Goal: Information Seeking & Learning: Learn about a topic

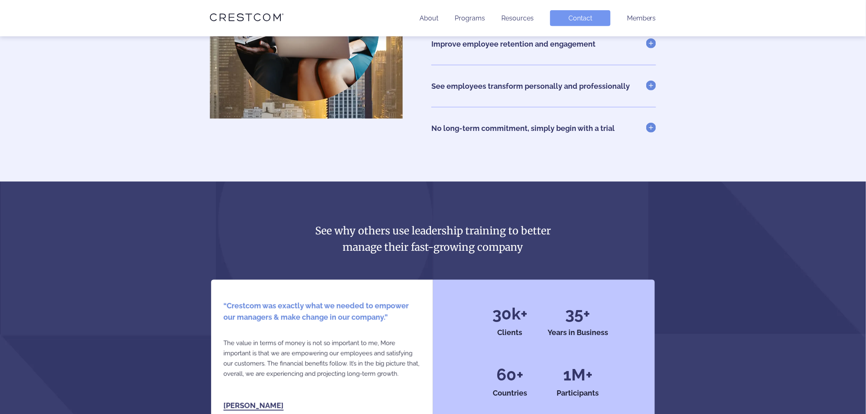
scroll to position [1778, 0]
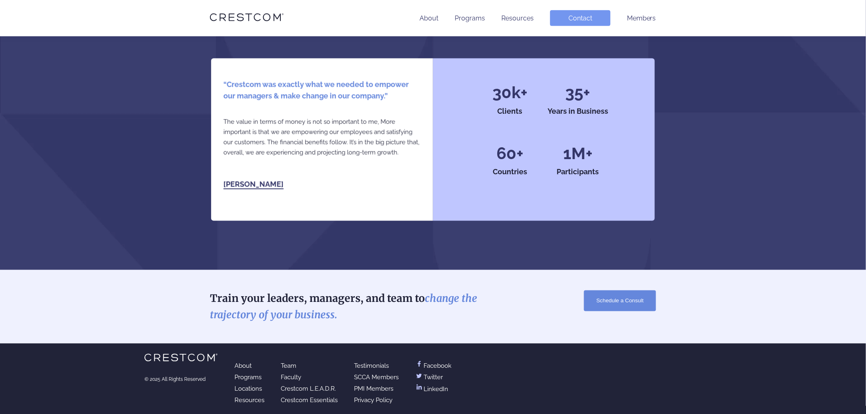
click at [309, 386] on link "Crestcom L.E.A.D.R." at bounding box center [308, 388] width 55 height 7
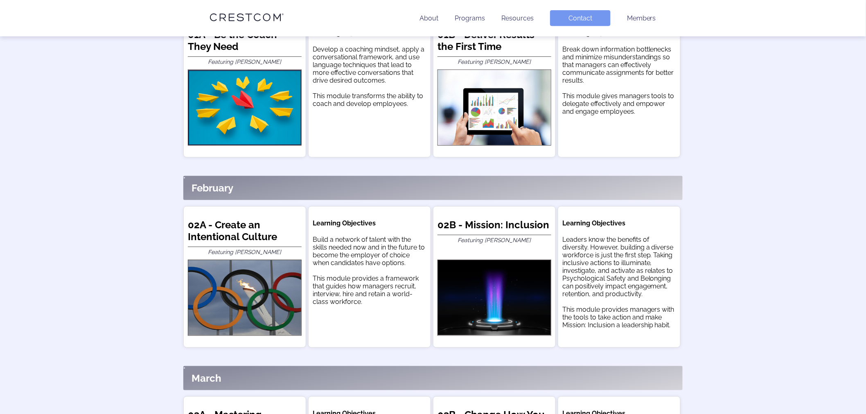
scroll to position [216, 0]
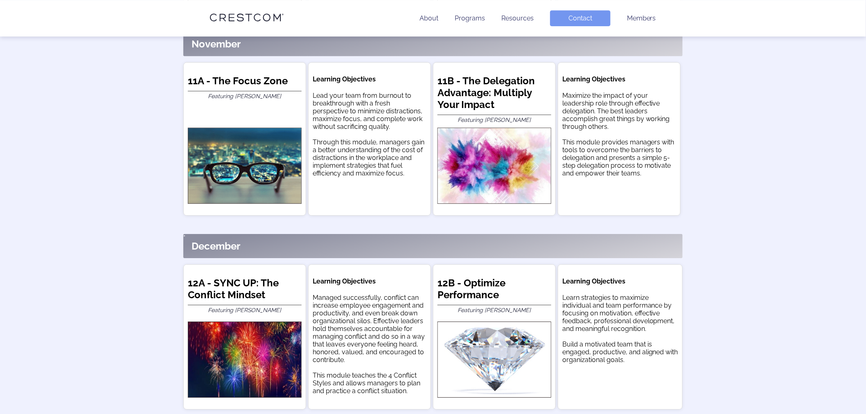
scroll to position [2242, 0]
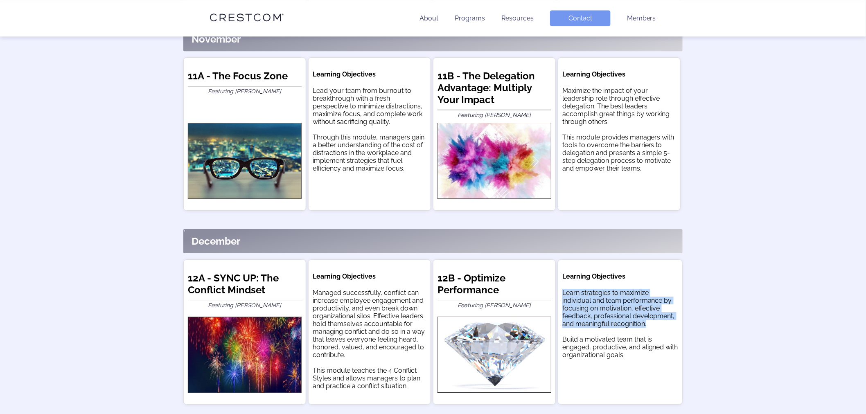
drag, startPoint x: 649, startPoint y: 284, endPoint x: 563, endPoint y: 255, distance: 91.1
click at [563, 289] on div "Learn strategies to maximize individual and team performance by focusing on mot…" at bounding box center [620, 324] width 116 height 70
copy div "Learn strategies to maximize individual and team performance by focusing on mot…"
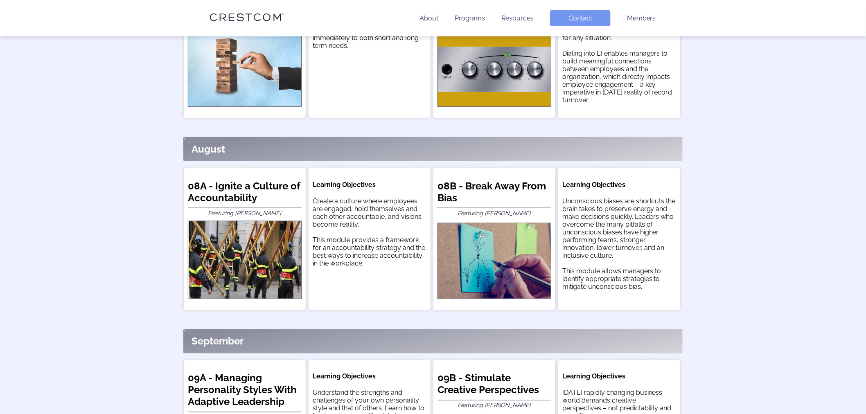
scroll to position [1627, 0]
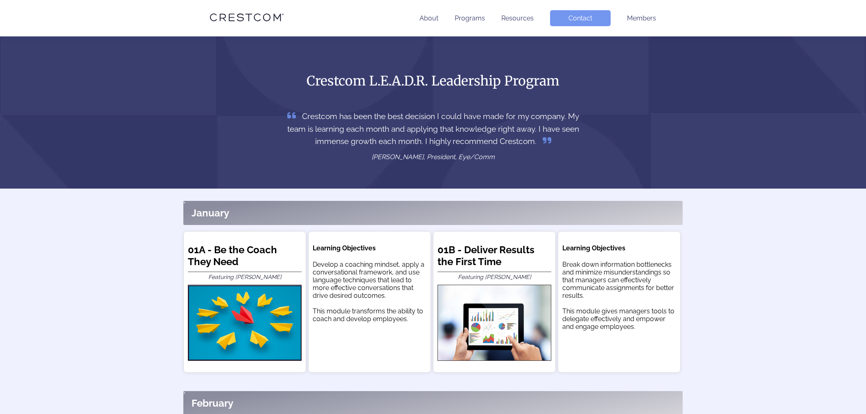
scroll to position [1644, 0]
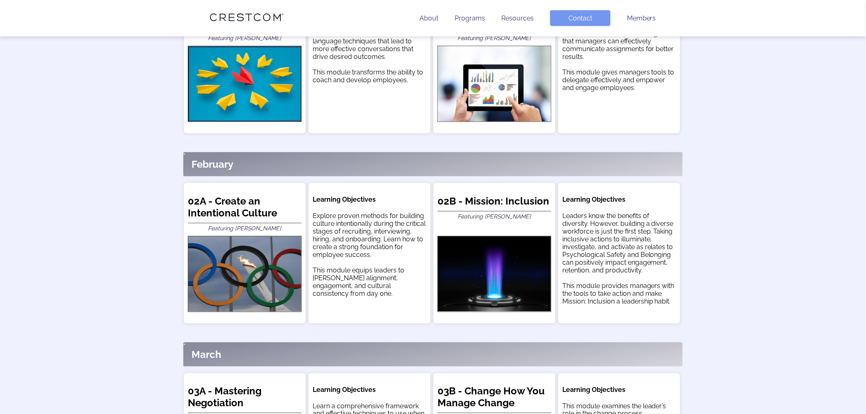
scroll to position [239, 0]
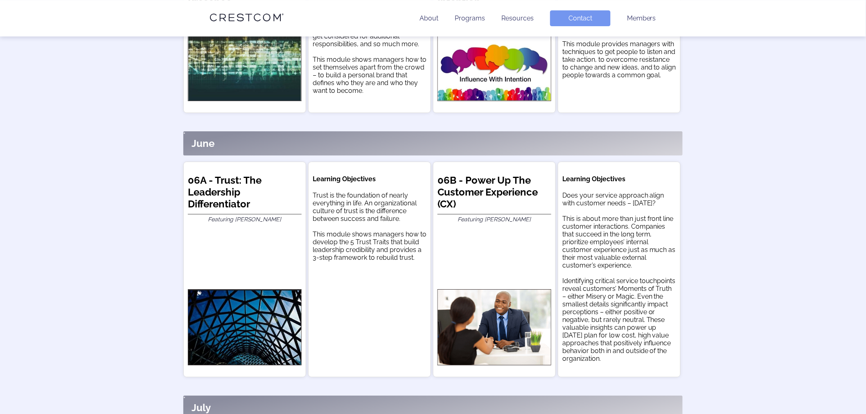
scroll to position [1057, 0]
drag, startPoint x: 647, startPoint y: 336, endPoint x: 560, endPoint y: 160, distance: 195.4
click at [560, 161] on div "Learning Objectives Does your service approach align with customer needs – toda…" at bounding box center [619, 269] width 123 height 216
copy div "Learning Objectives Does your service approach align with customer needs – toda…"
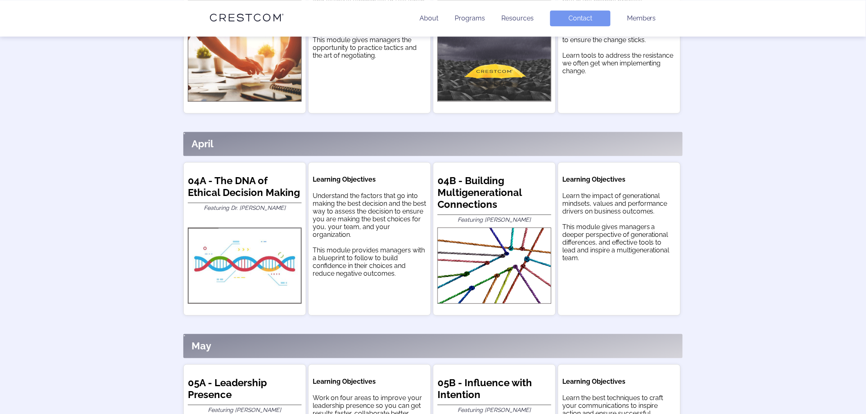
scroll to position [666, 0]
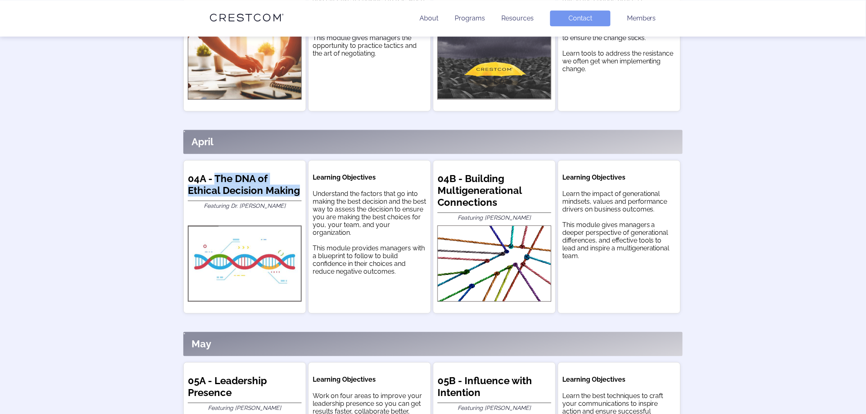
drag, startPoint x: 297, startPoint y: 172, endPoint x: 216, endPoint y: 158, distance: 82.8
click at [216, 173] on h2 "04A - The DNA of Ethical Decision Making" at bounding box center [245, 187] width 114 height 28
copy h2 "The DNA of Ethical Decision Making"
click at [501, 181] on h2 "04B - Building Multigenerational Connections" at bounding box center [494, 193] width 114 height 40
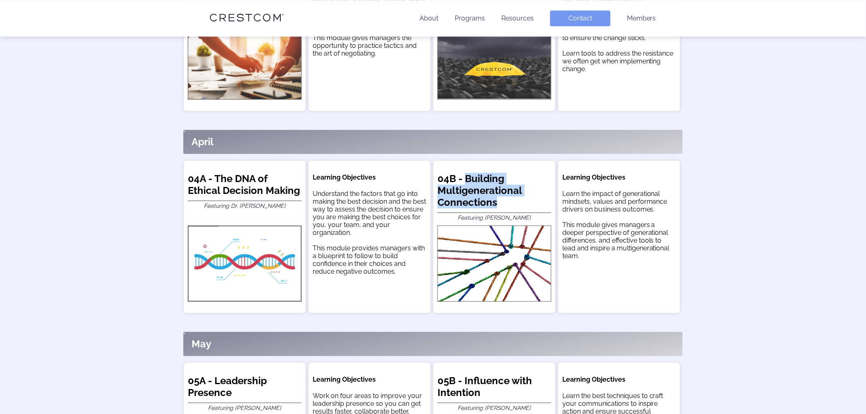
drag, startPoint x: 500, startPoint y: 181, endPoint x: 480, endPoint y: 160, distance: 28.9
click at [480, 173] on h2 "04B - Building Multigenerational Connections" at bounding box center [494, 193] width 114 height 40
copy div "Building Multigenerational Connections"
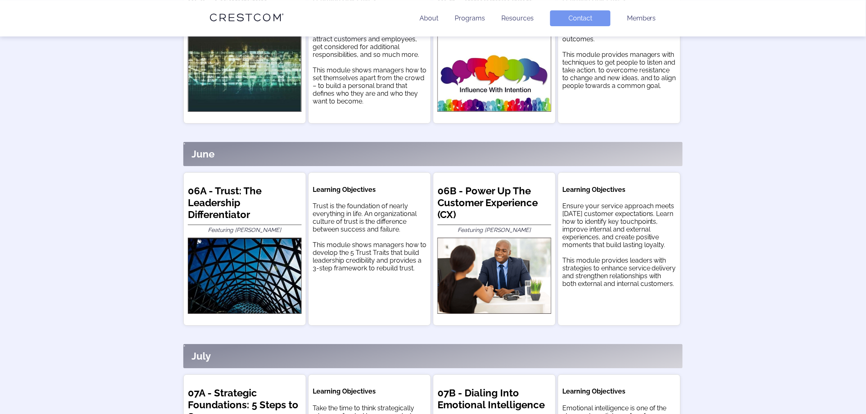
scroll to position [1052, 0]
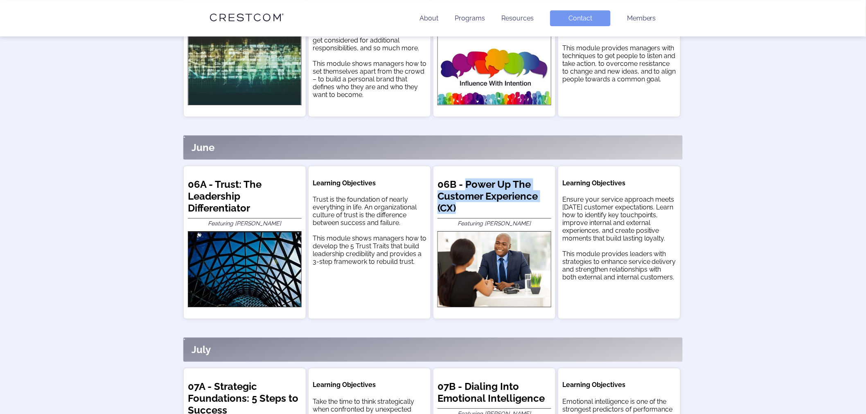
drag, startPoint x: 471, startPoint y: 185, endPoint x: 467, endPoint y: 165, distance: 20.8
click at [467, 178] on h2 "06B - Power Up The Customer Experience (CX)" at bounding box center [494, 198] width 114 height 40
copy h2 "Power Up The Customer Experience (CX)"
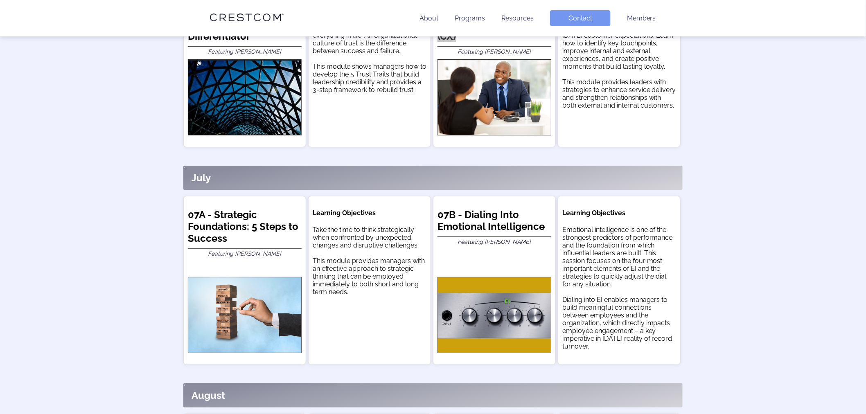
scroll to position [1234, 0]
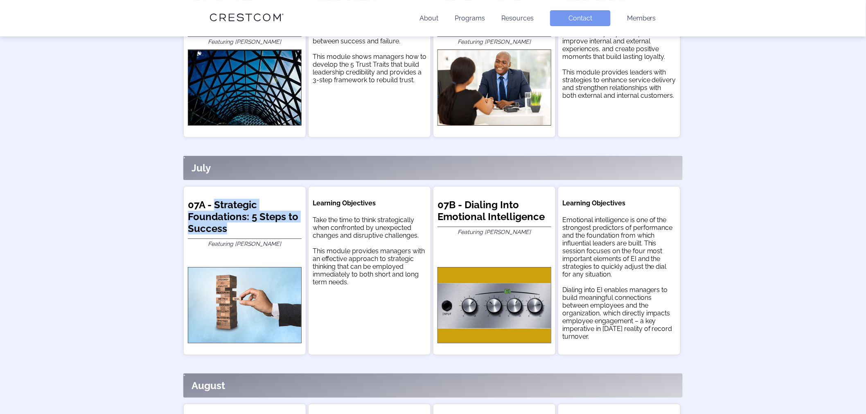
drag, startPoint x: 235, startPoint y: 201, endPoint x: 215, endPoint y: 181, distance: 28.6
click at [215, 199] on h2 "07A - Strategic Foundations: 5 Steps to Success" at bounding box center [245, 219] width 114 height 40
copy h2 "Strategic Foundations: 5 Steps to Success"
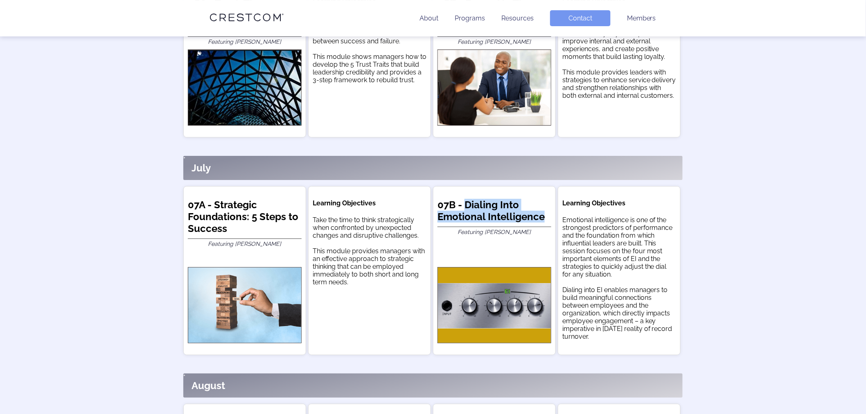
drag, startPoint x: 545, startPoint y: 193, endPoint x: 464, endPoint y: 176, distance: 82.3
click at [464, 199] on h2 "07B - Dialing Into Emotional Intelligence" at bounding box center [494, 213] width 114 height 28
copy h2 "Dialing Into Emotional Intelligence"
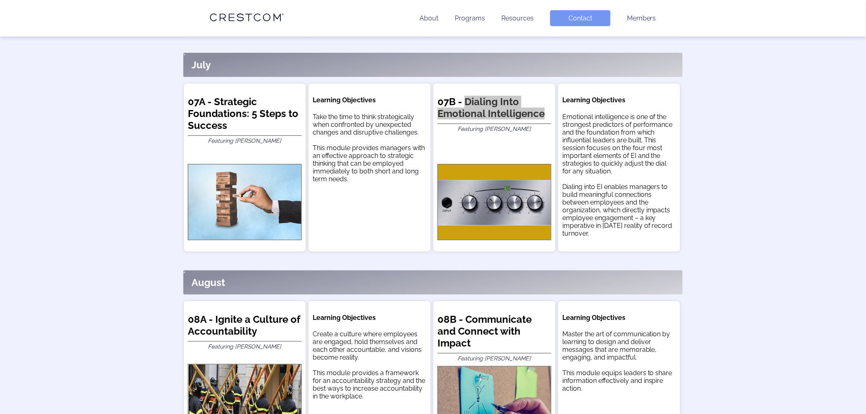
scroll to position [1348, 0]
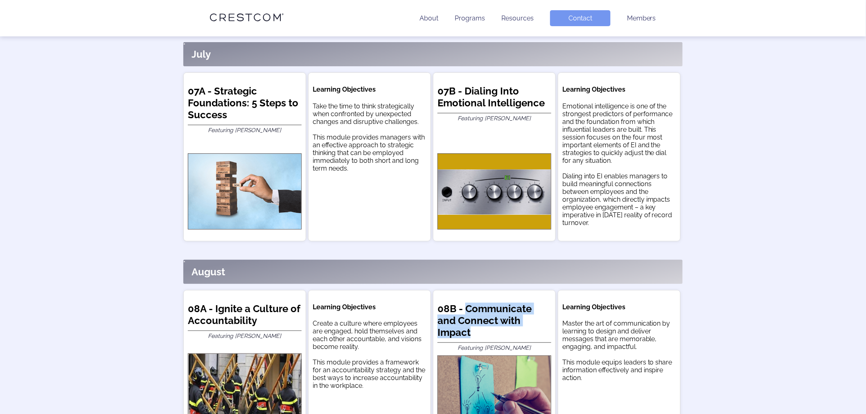
drag, startPoint x: 477, startPoint y: 304, endPoint x: 466, endPoint y: 284, distance: 22.9
click at [466, 303] on h2 "08B - Communicate and Connect with Impact" at bounding box center [494, 323] width 114 height 40
copy h2 "Communicate and Connect with Impact"
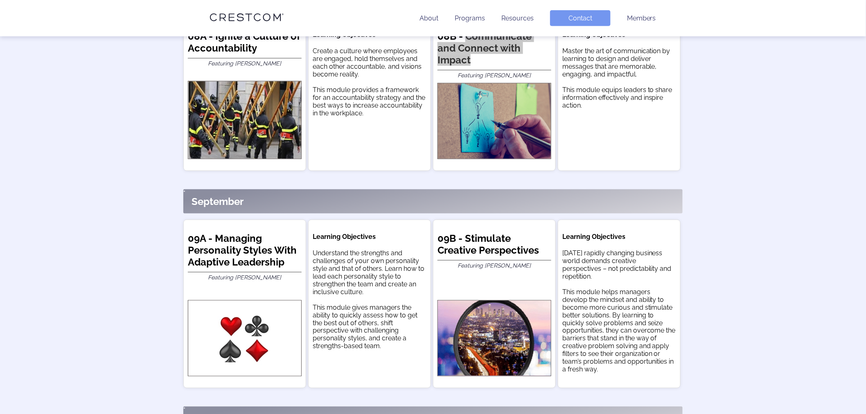
scroll to position [1621, 0]
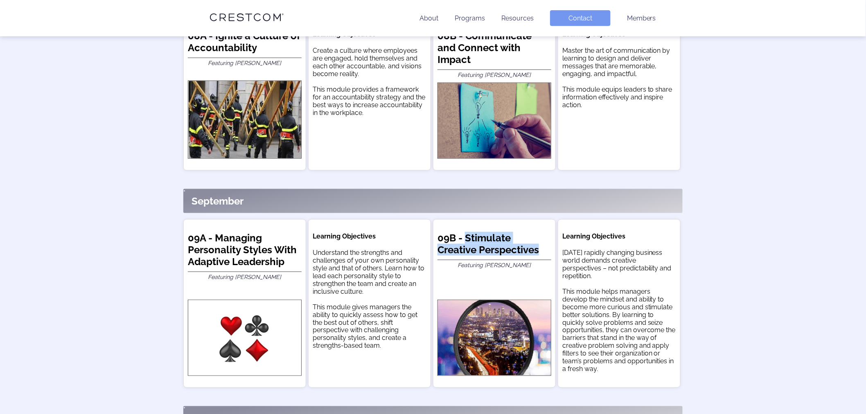
drag, startPoint x: 542, startPoint y: 222, endPoint x: 468, endPoint y: 209, distance: 75.5
click at [468, 232] on h2 "09B - Stimulate Creative Perspectives" at bounding box center [494, 246] width 114 height 28
copy h2 "Stimulate Creative Perspectives"
drag, startPoint x: 532, startPoint y: 235, endPoint x: 484, endPoint y: 237, distance: 47.5
click at [484, 259] on p "Featuring [PERSON_NAME]" at bounding box center [494, 279] width 114 height 40
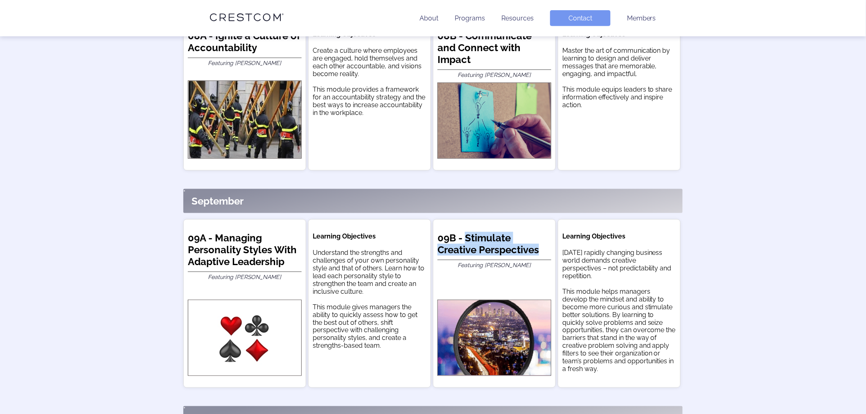
copy em "[PERSON_NAME]"
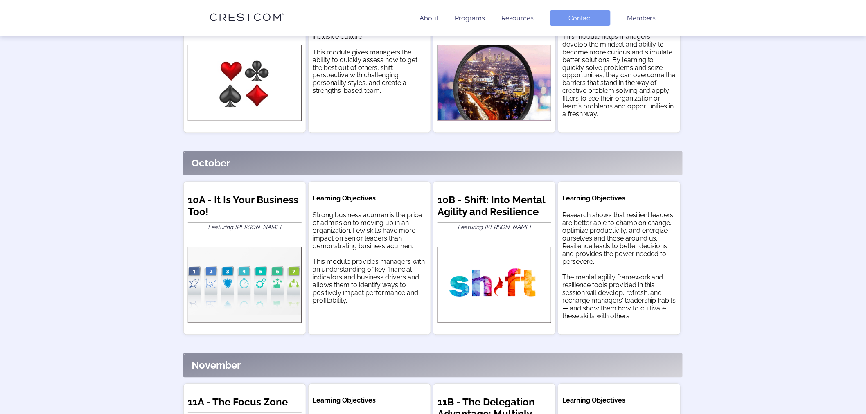
scroll to position [1882, 0]
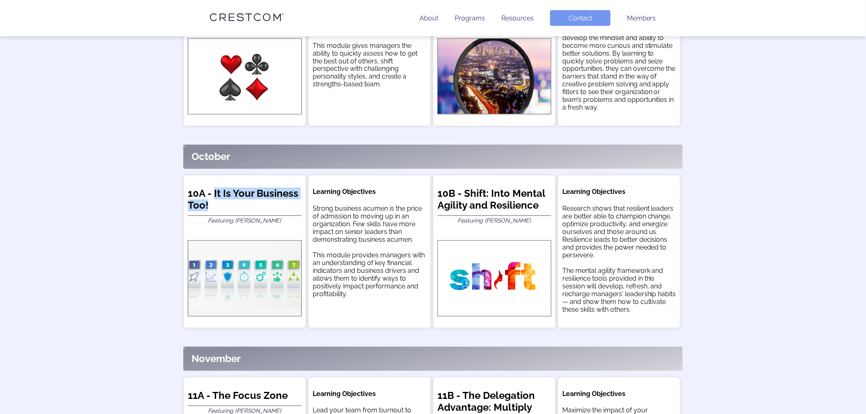
drag, startPoint x: 222, startPoint y: 168, endPoint x: 213, endPoint y: 157, distance: 14.3
click at [213, 188] on h2 "10A - It Is Your Business Too!" at bounding box center [245, 202] width 114 height 28
copy h2 "It Is Your Business Too!"
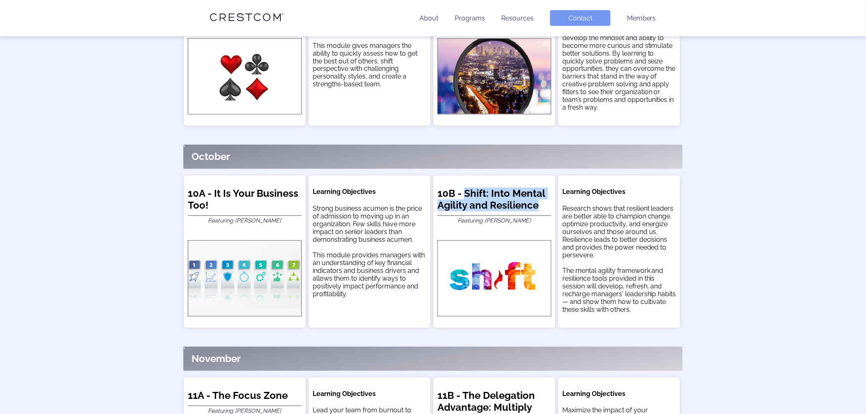
drag, startPoint x: 543, startPoint y: 168, endPoint x: 467, endPoint y: 155, distance: 77.6
click at [467, 188] on h2 "10B - Shift: Into Mental Agility and Resilience" at bounding box center [494, 202] width 114 height 28
copy h2 "Shift: Into Mental Agility and Resilience"
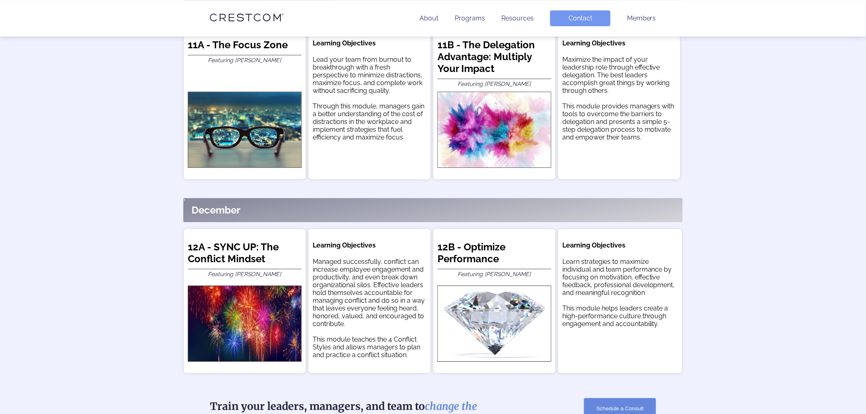
scroll to position [2246, 0]
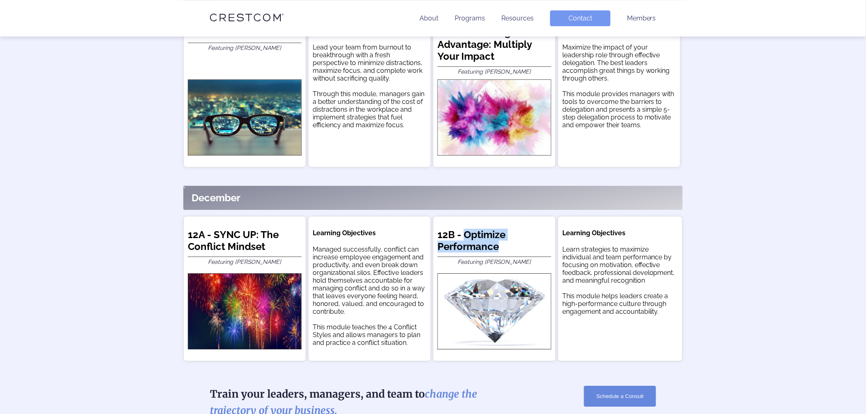
drag, startPoint x: 500, startPoint y: 206, endPoint x: 466, endPoint y: 195, distance: 36.5
click at [466, 229] on h2 "12B - Optimize Performance" at bounding box center [494, 243] width 114 height 28
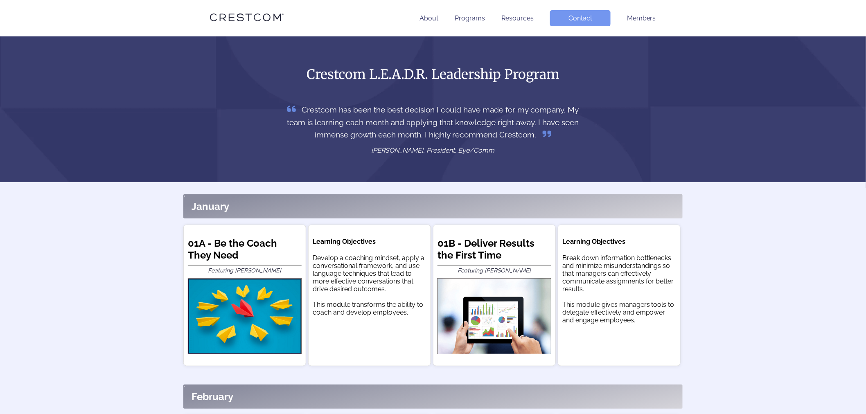
scroll to position [0, 0]
